Goal: Check status: Check status

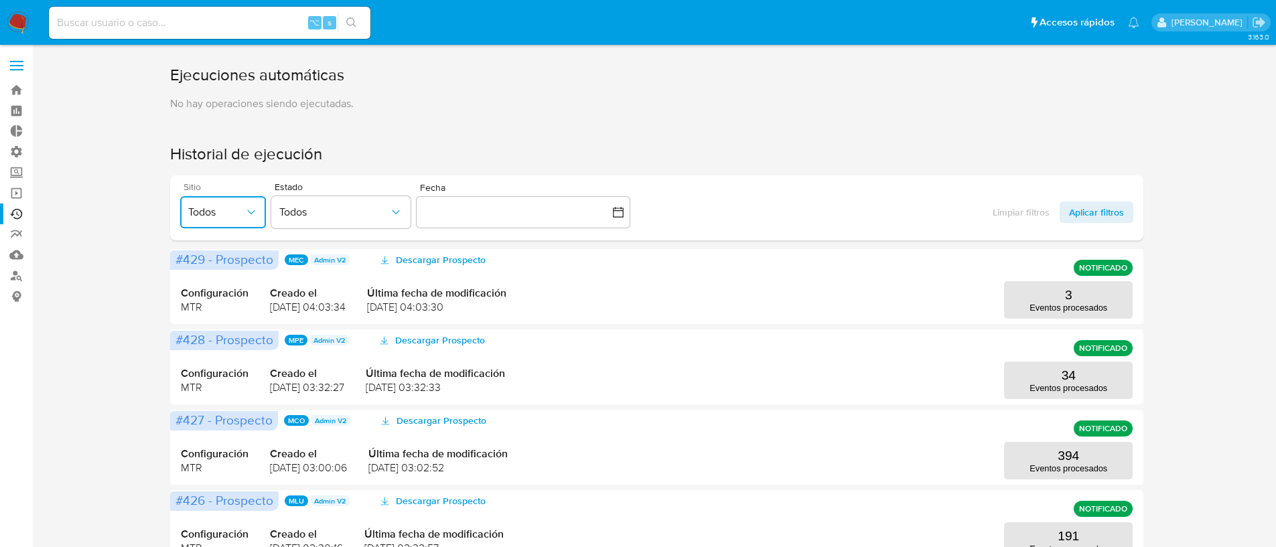
click at [224, 200] on button "Todos" at bounding box center [223, 212] width 86 height 32
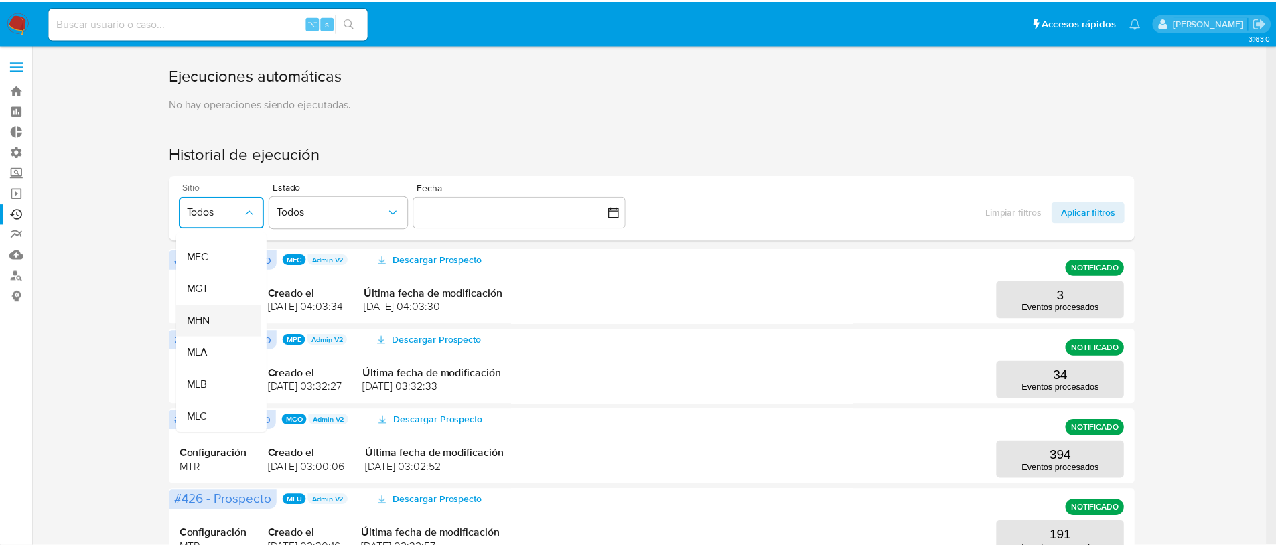
scroll to position [209, 0]
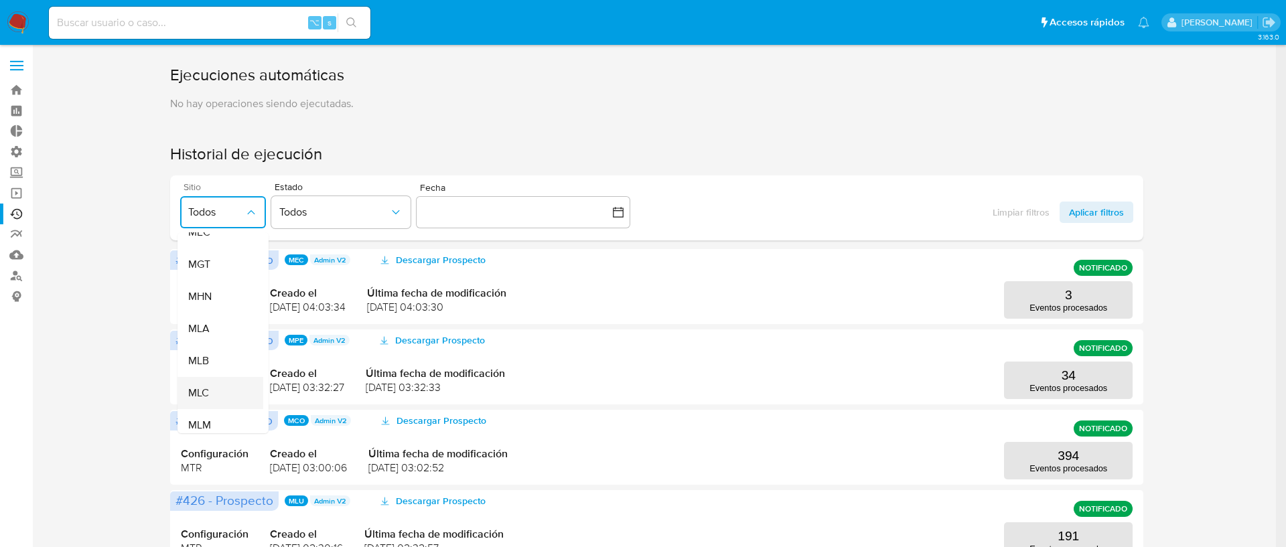
click at [229, 391] on div "MLC" at bounding box center [216, 393] width 56 height 32
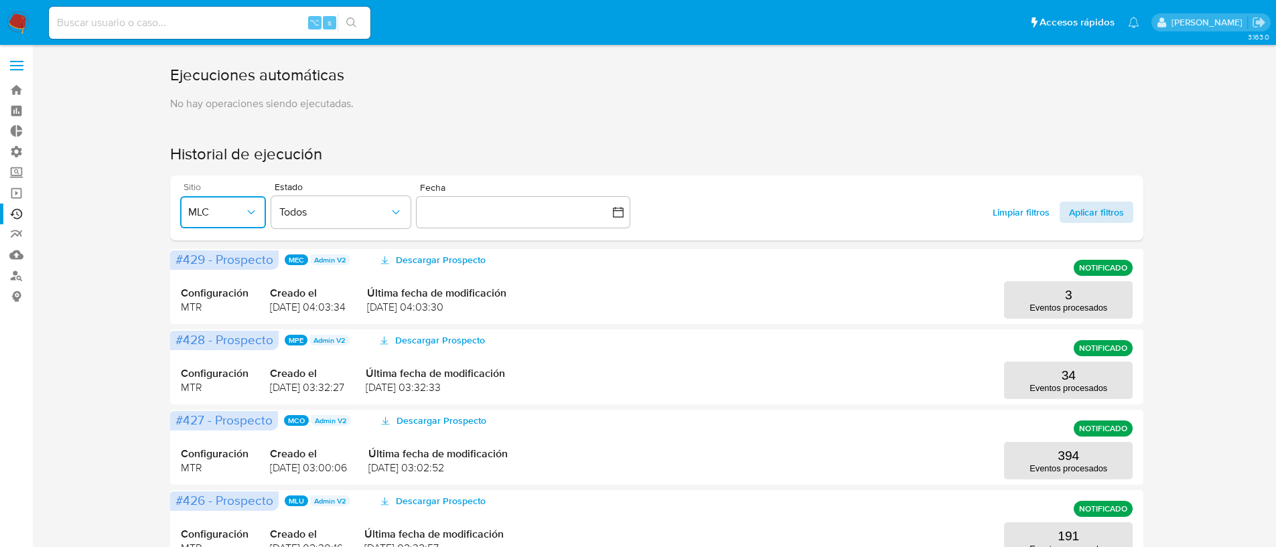
click at [1087, 210] on span "Aplicar filtros" at bounding box center [1096, 212] width 55 height 21
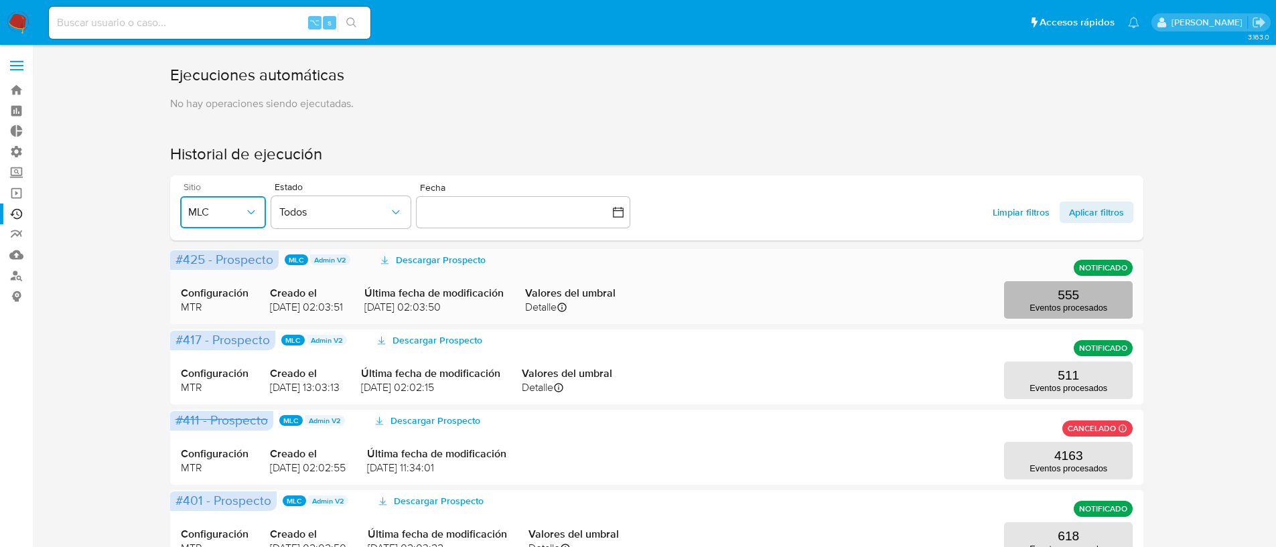
click at [1068, 303] on p "Eventos procesados" at bounding box center [1068, 308] width 78 height 10
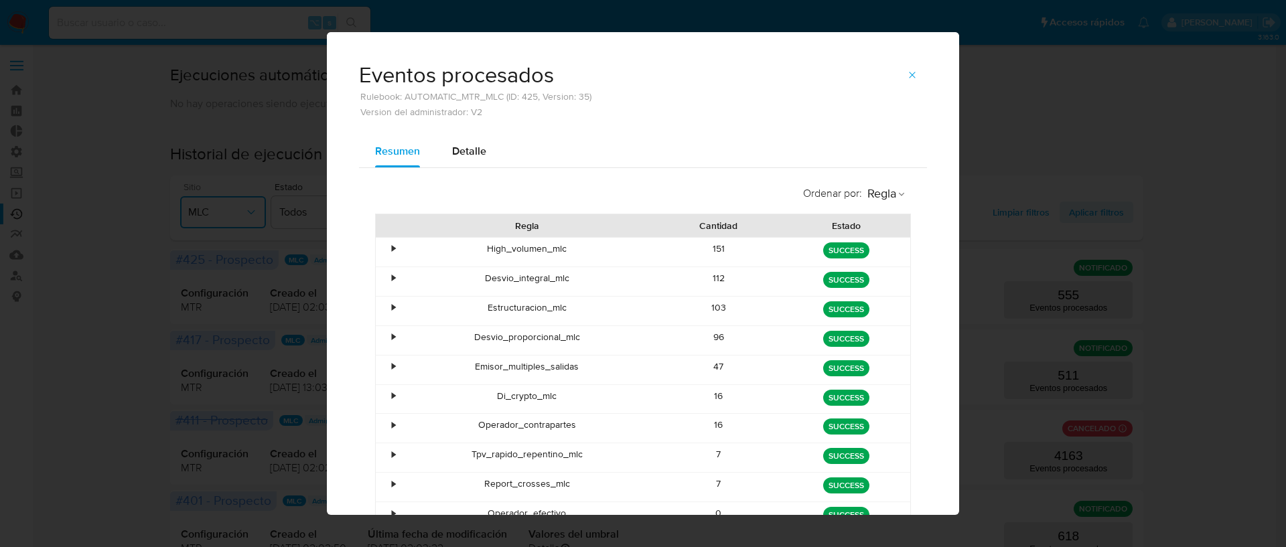
click at [392, 247] on div "•" at bounding box center [393, 248] width 3 height 13
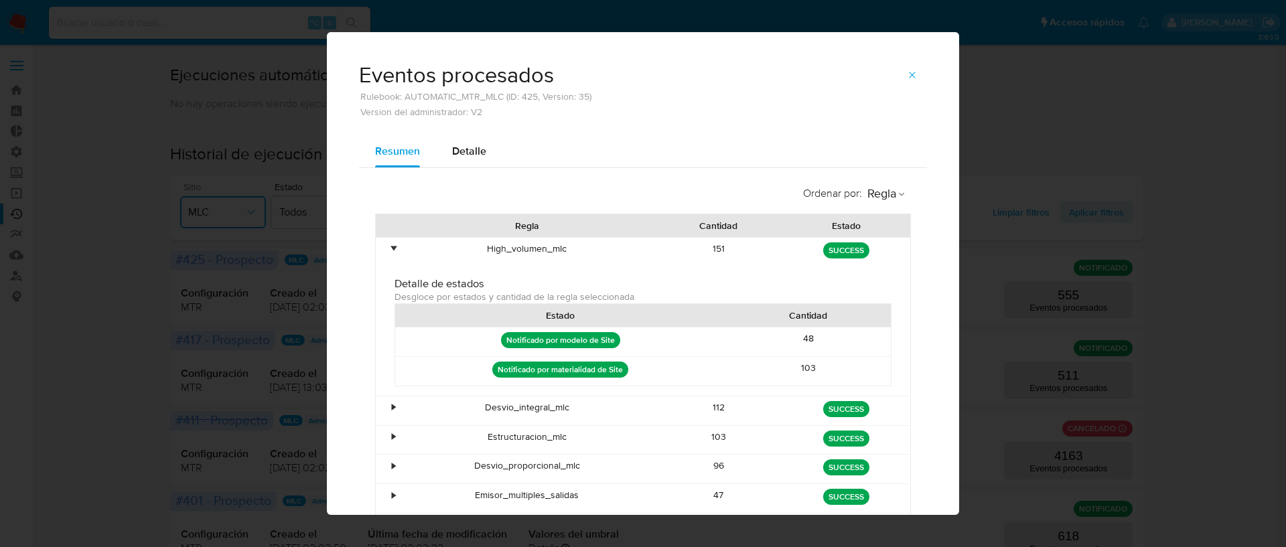
click at [392, 247] on div "•" at bounding box center [393, 248] width 3 height 13
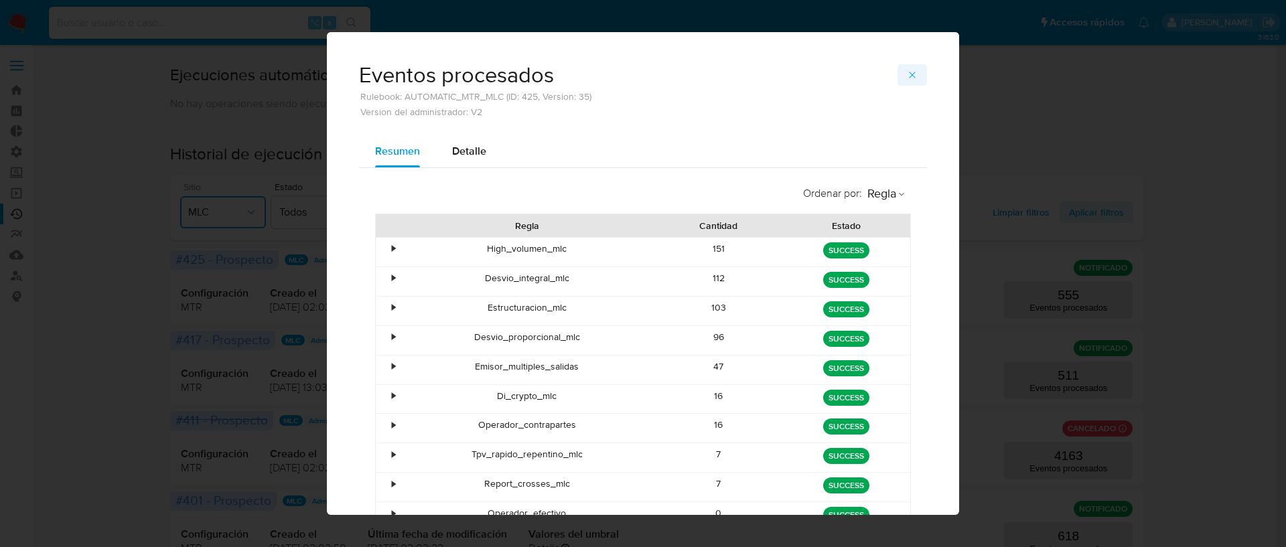
click at [911, 80] on icon "button" at bounding box center [912, 75] width 11 height 11
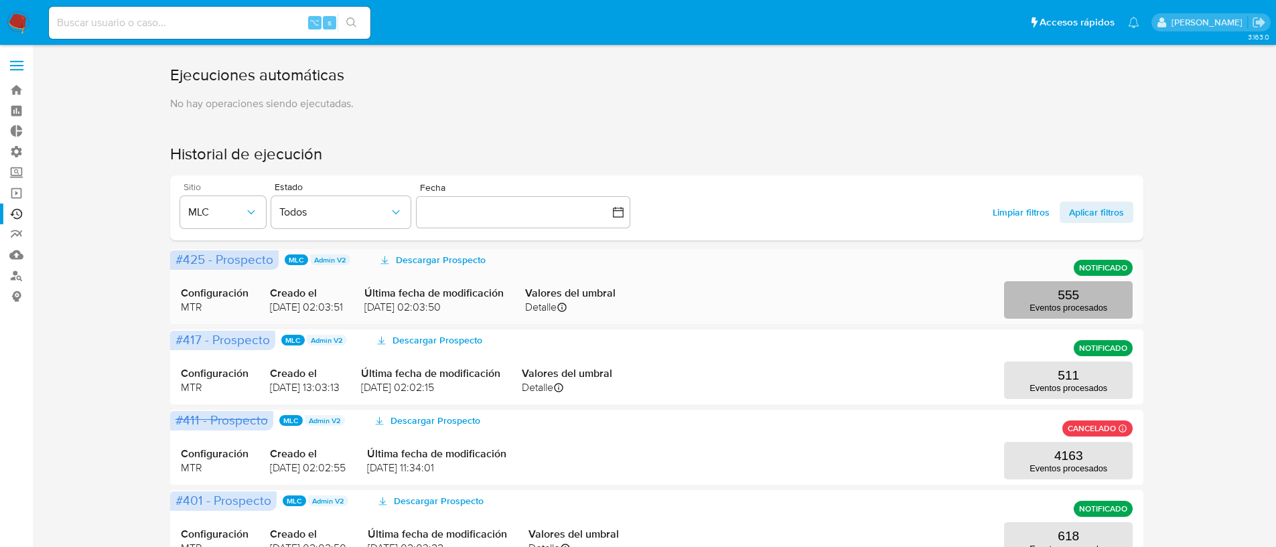
click at [1061, 303] on p "Eventos procesados" at bounding box center [1068, 308] width 78 height 10
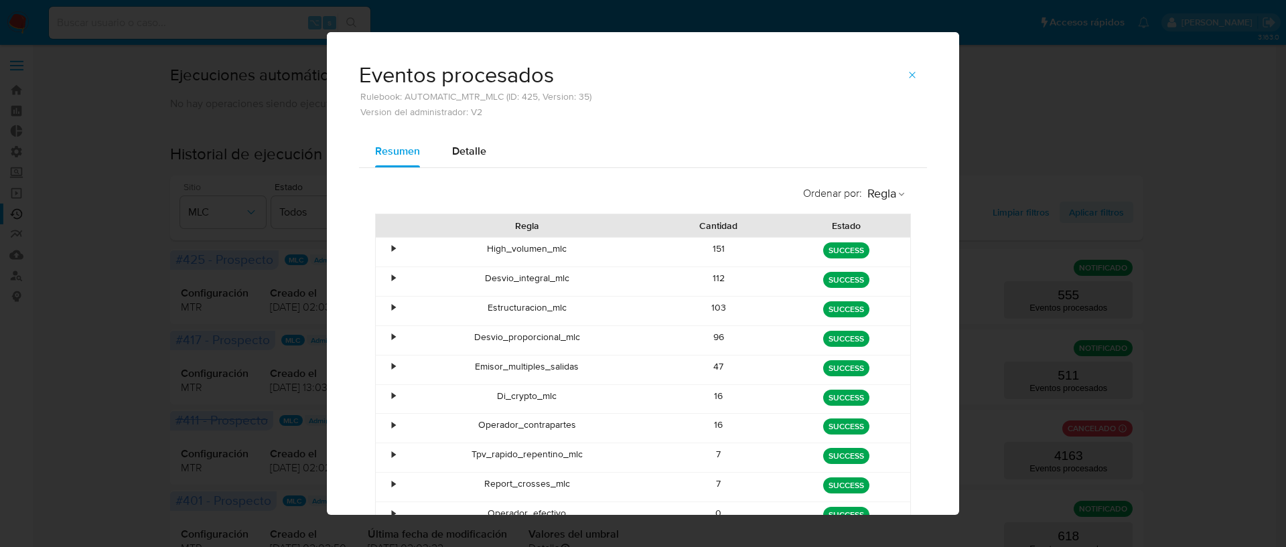
click at [388, 258] on div "•" at bounding box center [387, 252] width 23 height 29
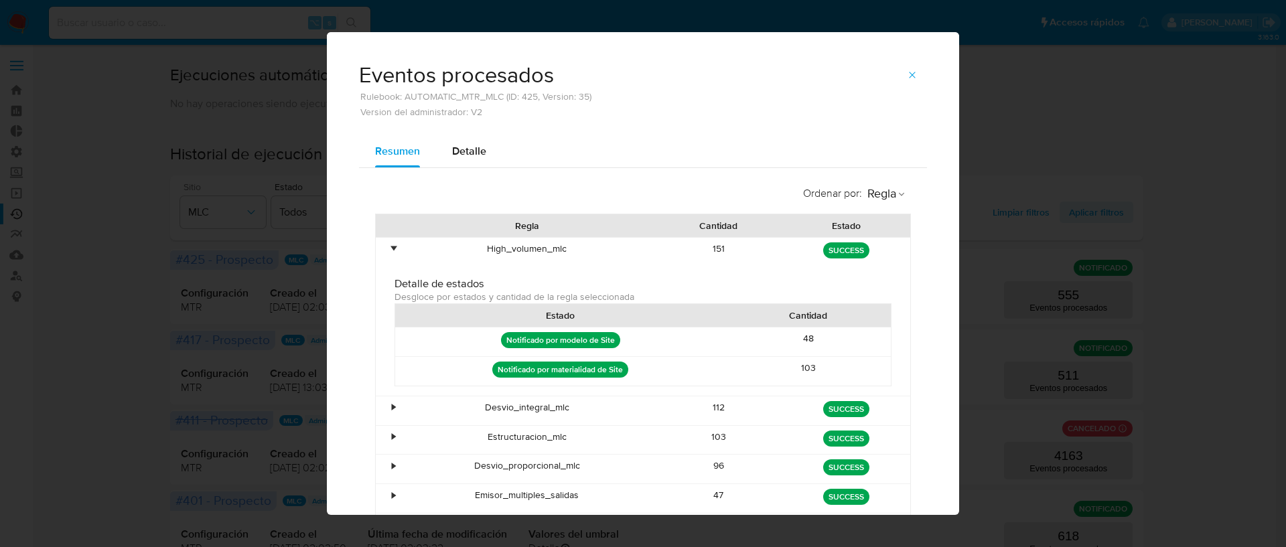
drag, startPoint x: 814, startPoint y: 371, endPoint x: 787, endPoint y: 337, distance: 43.8
click at [787, 337] on div "Notificado por modelo de Site 48 Notificado por materialidad de Site 103" at bounding box center [642, 357] width 497 height 60
click at [913, 74] on button "button" at bounding box center [911, 74] width 29 height 21
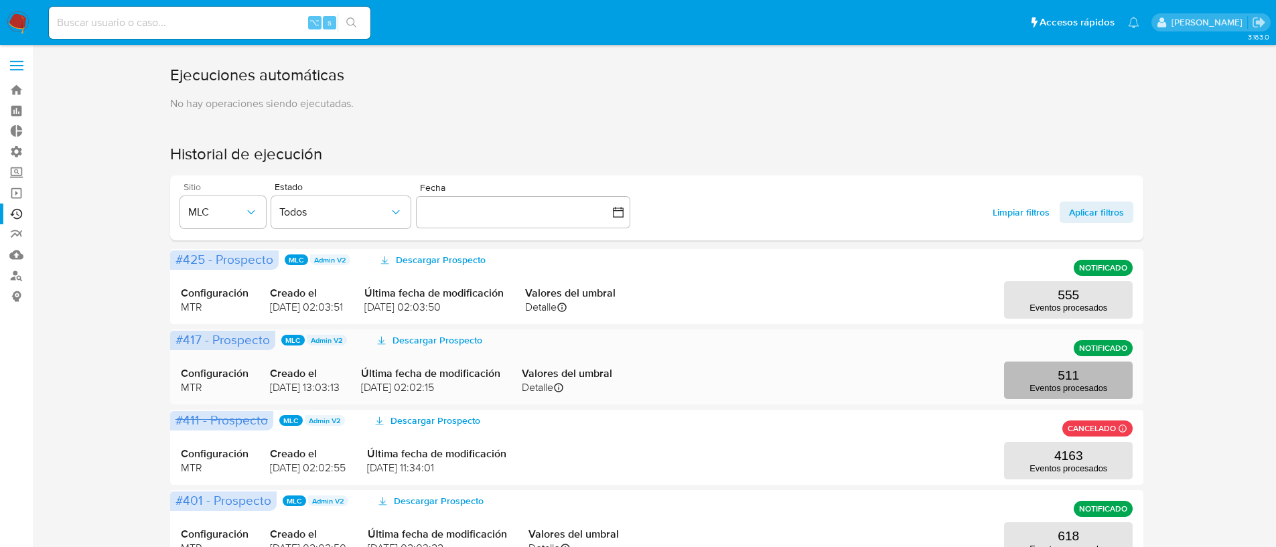
click at [1085, 392] on p "Eventos procesados" at bounding box center [1068, 388] width 78 height 10
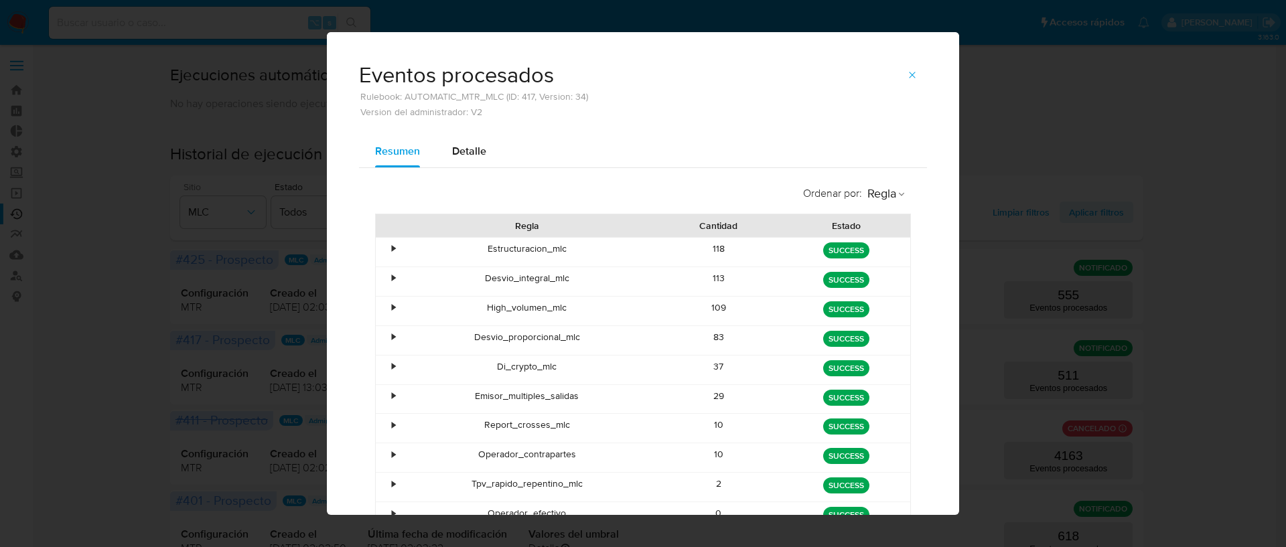
click at [558, 311] on div "High_volumen_mlc" at bounding box center [527, 311] width 256 height 29
click at [392, 303] on div "•" at bounding box center [387, 311] width 23 height 29
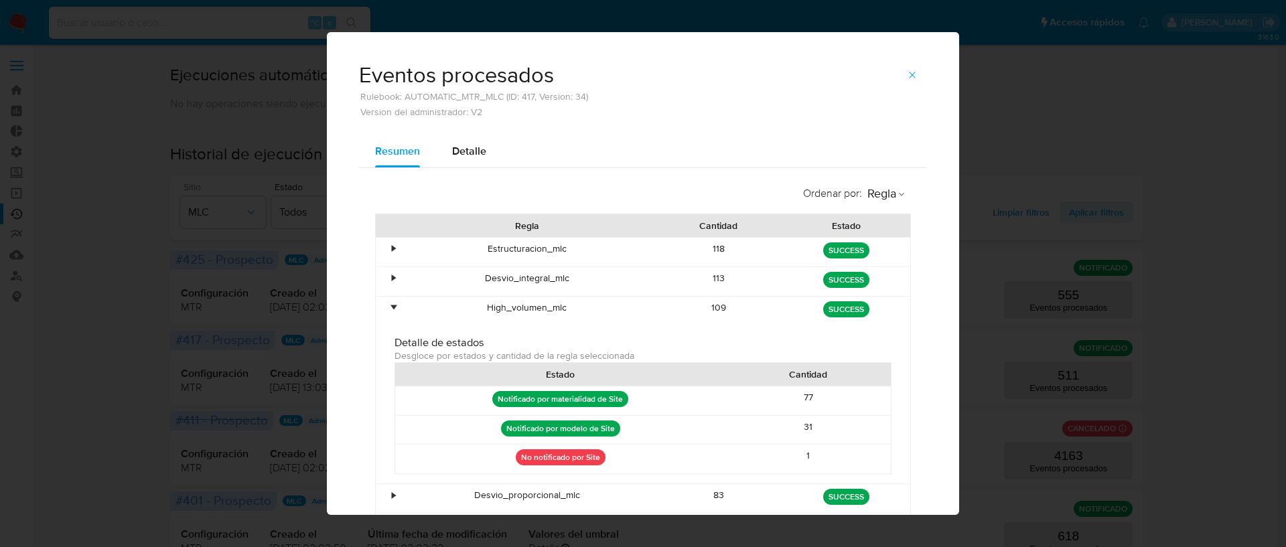
click at [392, 303] on div "•" at bounding box center [387, 311] width 23 height 29
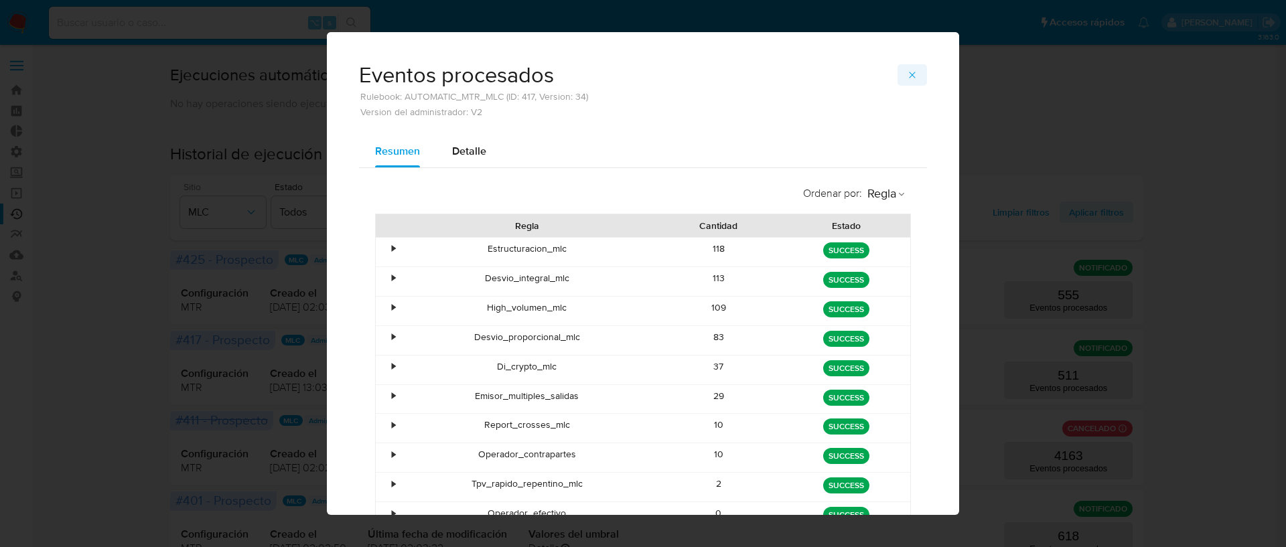
click at [897, 79] on button "button" at bounding box center [911, 74] width 29 height 21
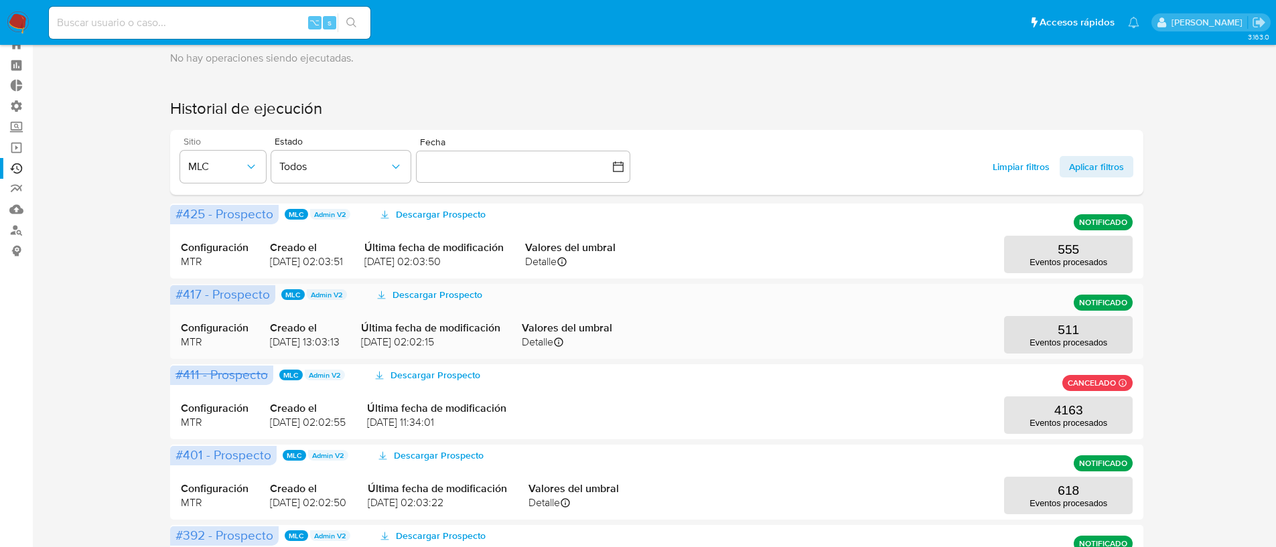
scroll to position [127, 0]
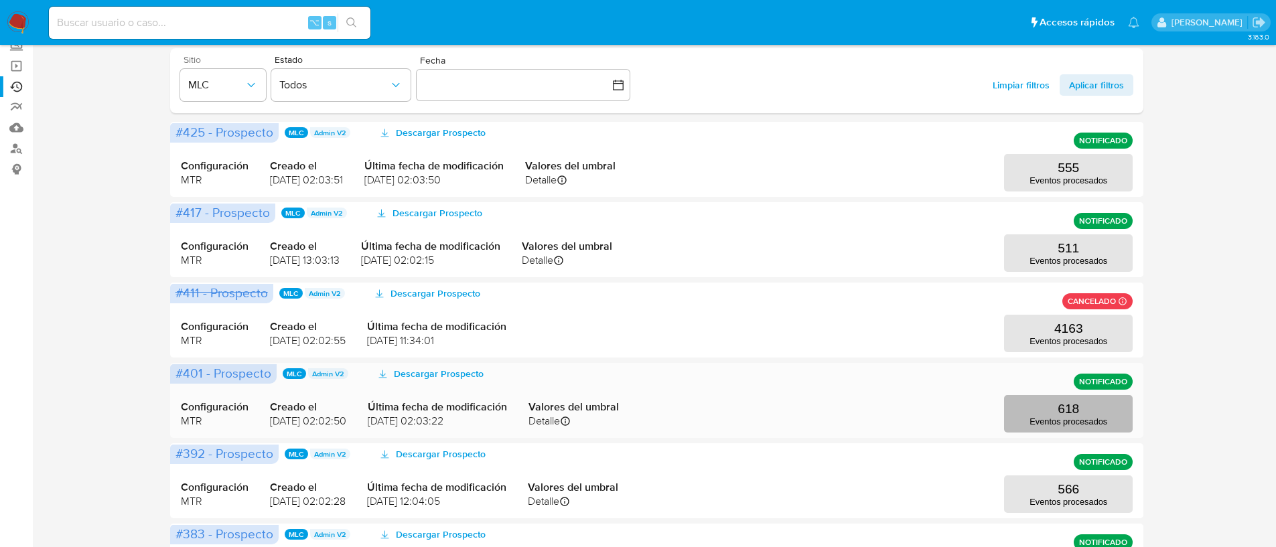
click at [1062, 412] on p "618" at bounding box center [1067, 409] width 21 height 15
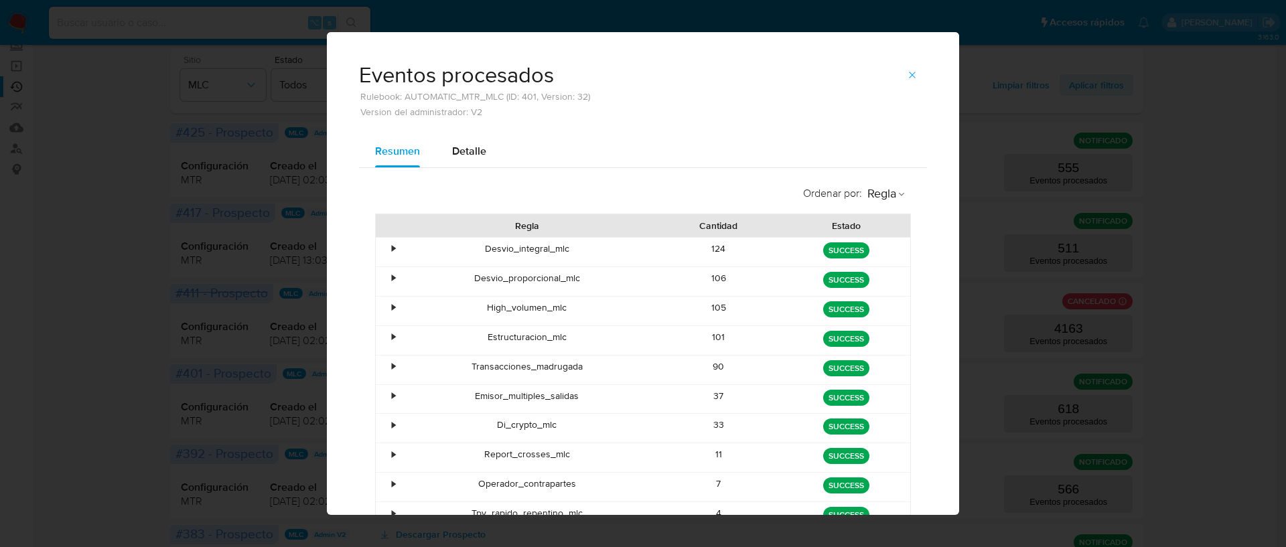
click at [392, 311] on div "•" at bounding box center [393, 307] width 3 height 13
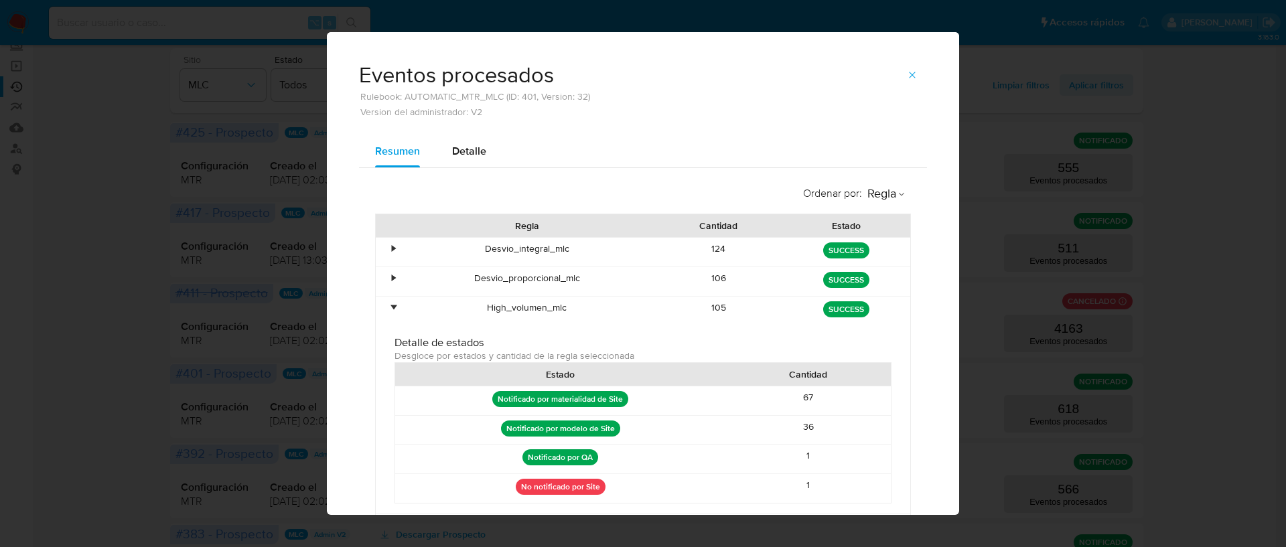
click at [392, 311] on div "•" at bounding box center [393, 307] width 3 height 13
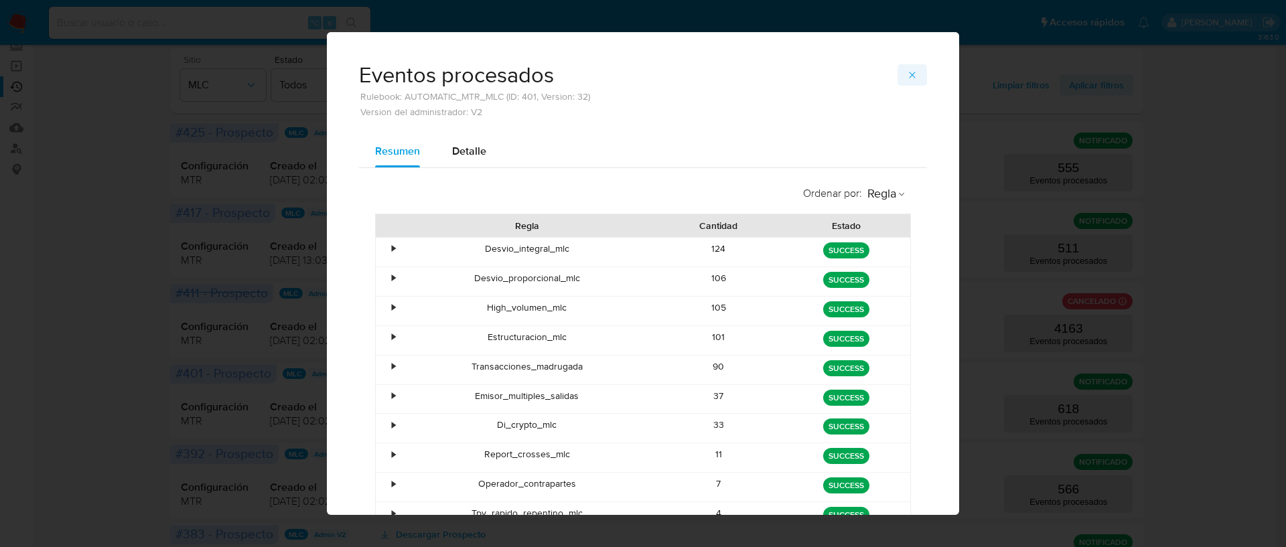
click at [909, 75] on icon "button" at bounding box center [912, 75] width 11 height 11
